Goal: Task Accomplishment & Management: Use online tool/utility

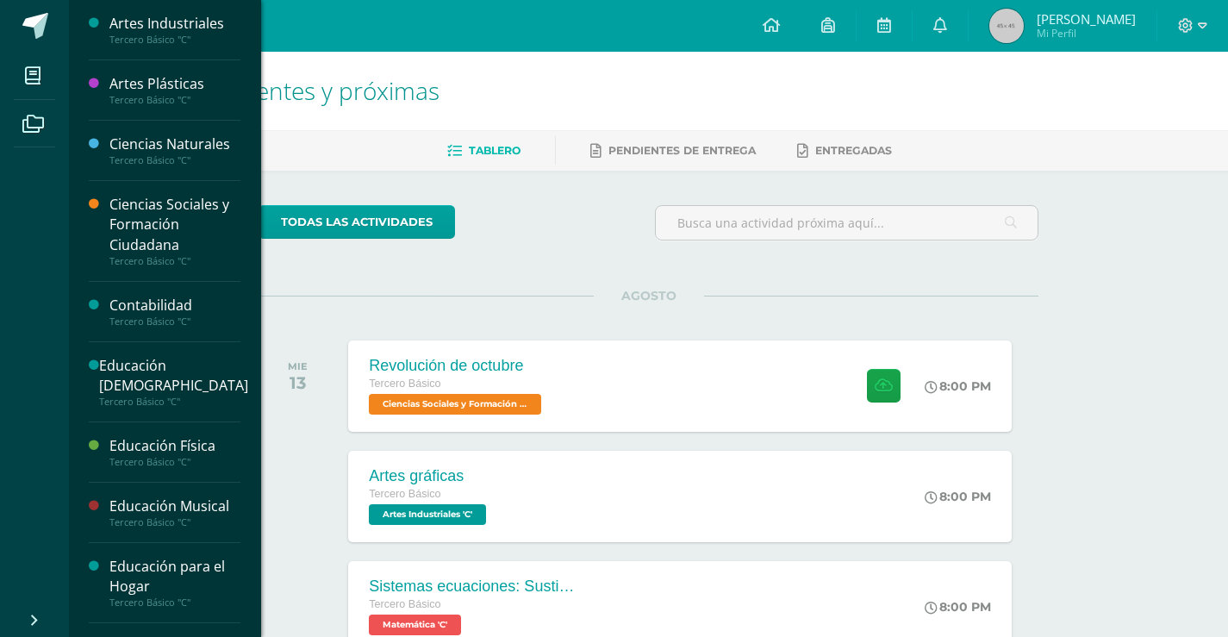
drag, startPoint x: 1189, startPoint y: 20, endPoint x: 1201, endPoint y: 39, distance: 22.0
click at [1189, 20] on icon at bounding box center [1186, 26] width 16 height 16
click at [1156, 111] on span "Cerrar sesión" at bounding box center [1149, 117] width 78 height 16
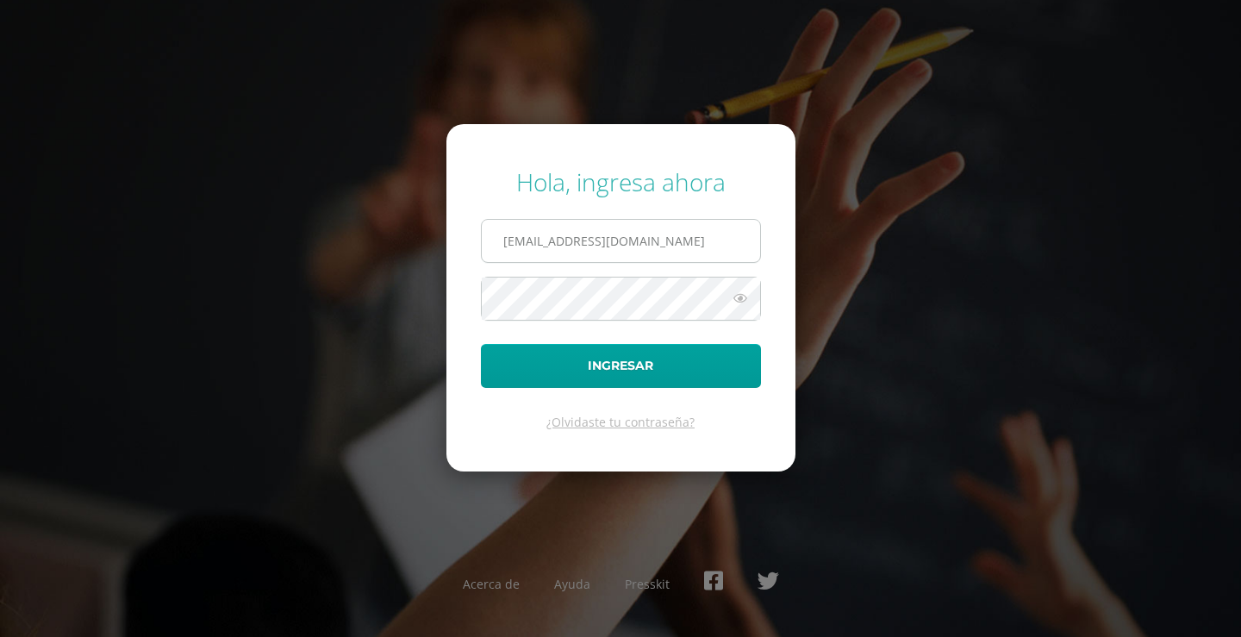
click at [666, 253] on input "2021287@laestrella.edu.gt" at bounding box center [621, 241] width 278 height 42
type input "380@laestrella.edu.gt"
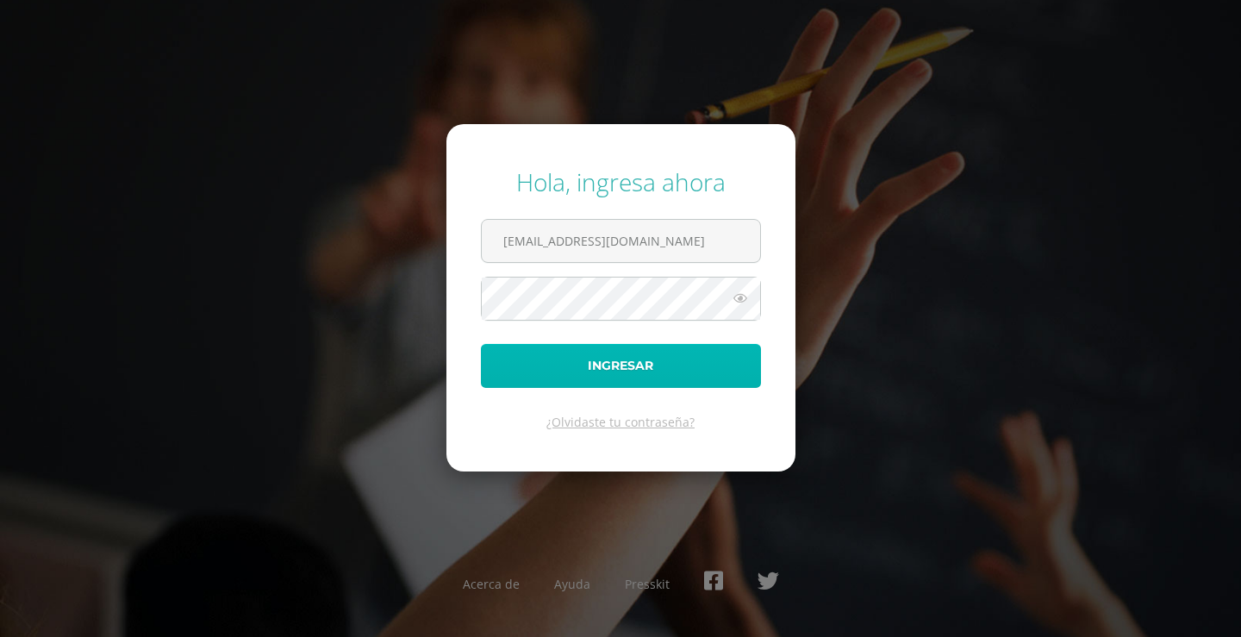
click at [592, 383] on button "Ingresar" at bounding box center [621, 366] width 280 height 44
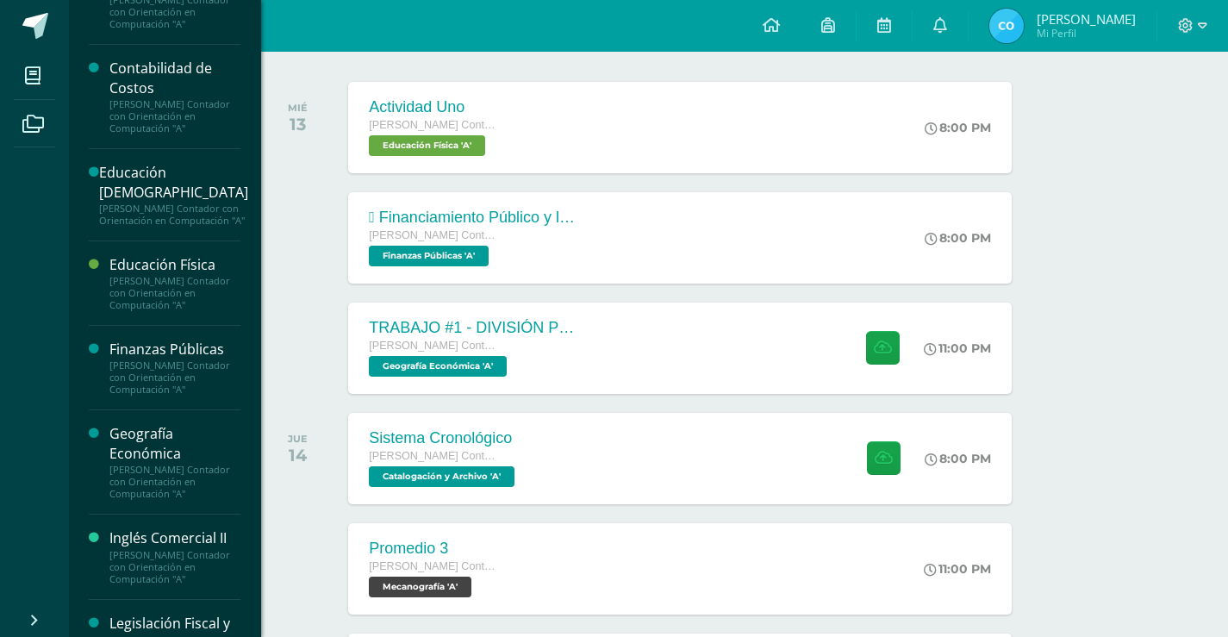
scroll to position [431, 0]
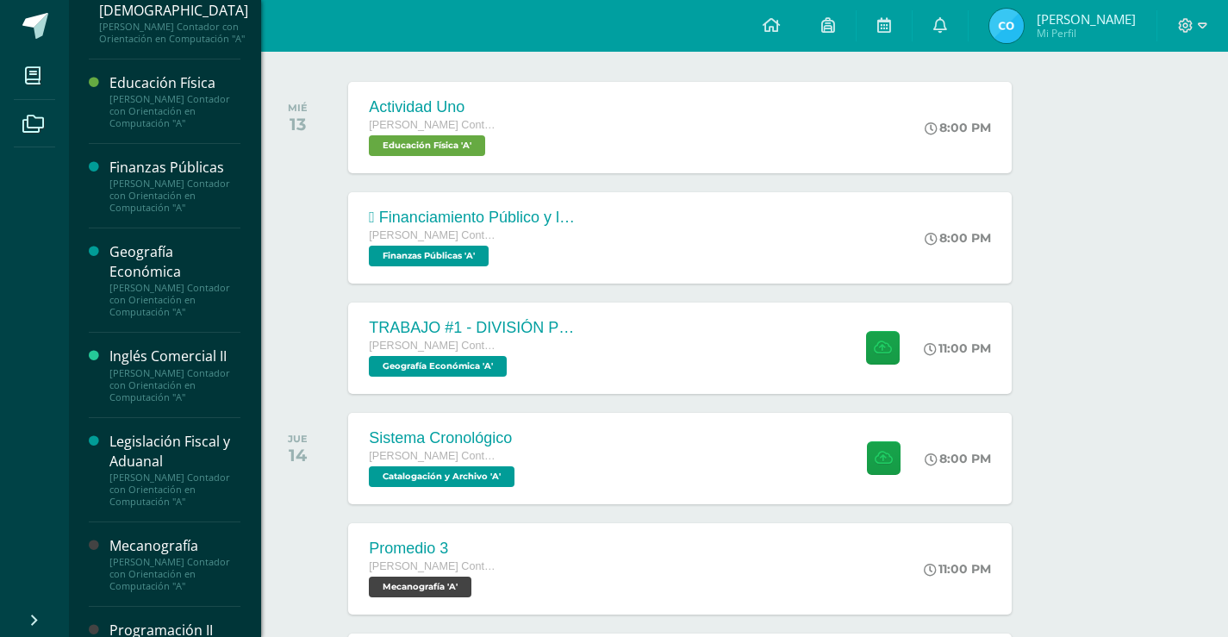
click at [166, 463] on div "Legislación Fiscal y Aduanal" at bounding box center [174, 452] width 131 height 40
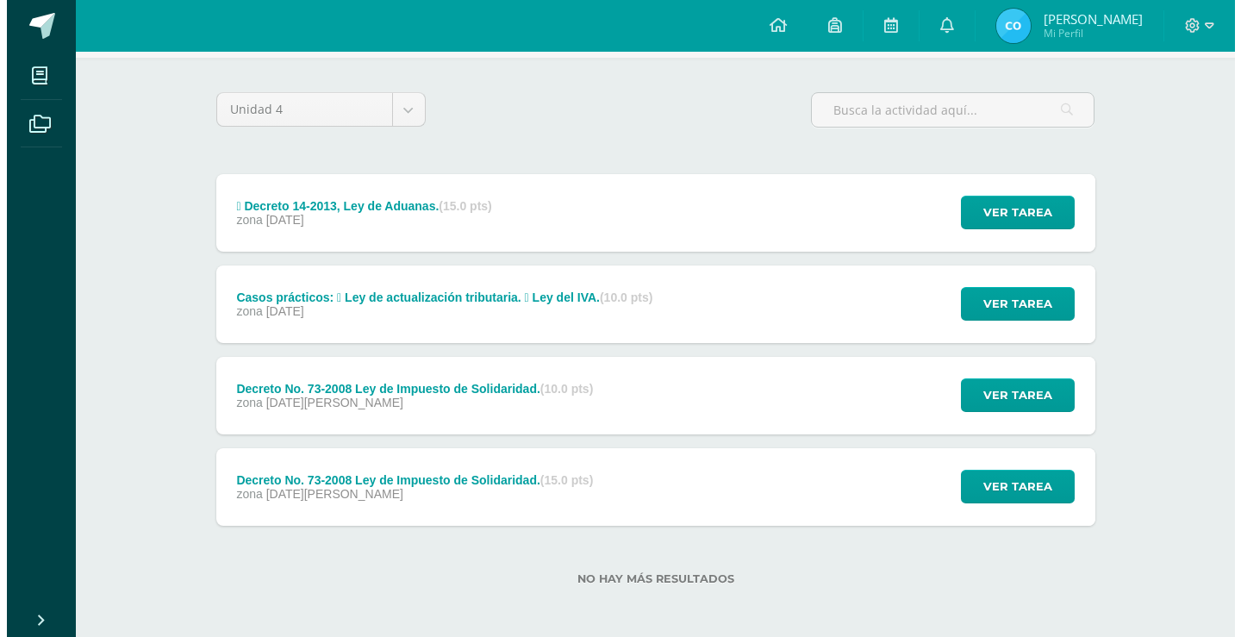
scroll to position [116, 0]
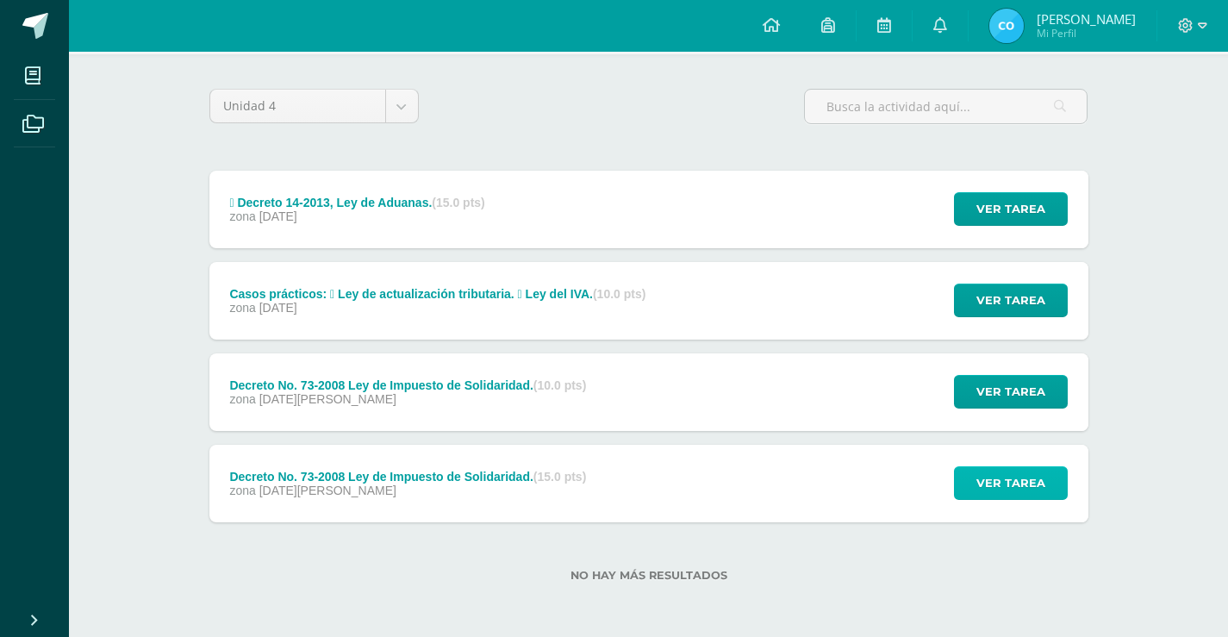
click at [1051, 490] on button "Ver tarea" at bounding box center [1011, 483] width 114 height 34
